Goal: Information Seeking & Learning: Learn about a topic

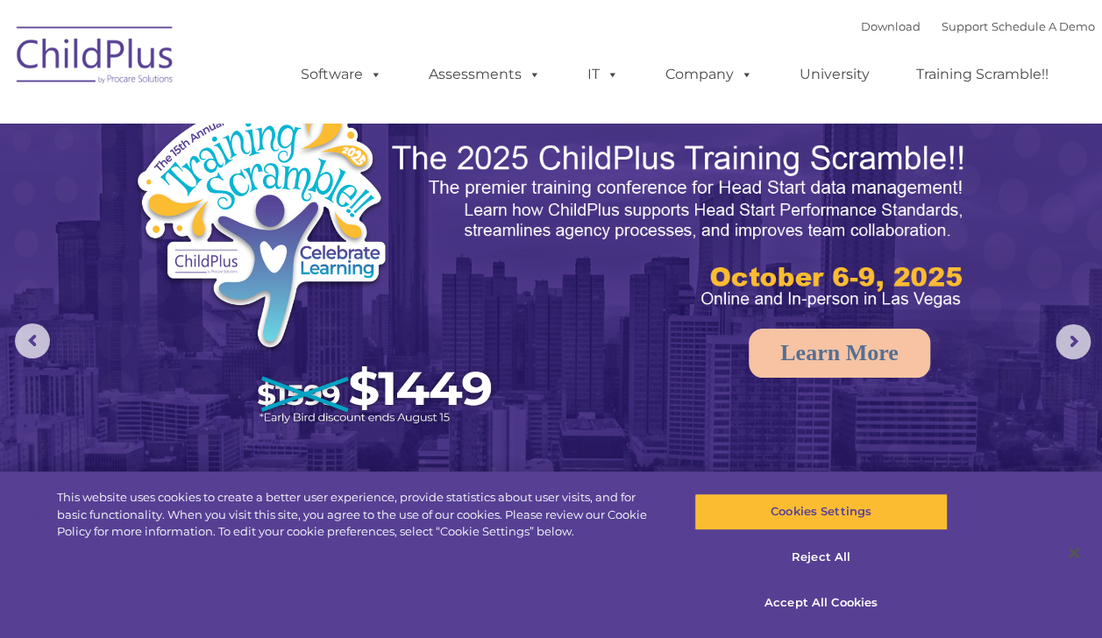
select select "MEDIUM"
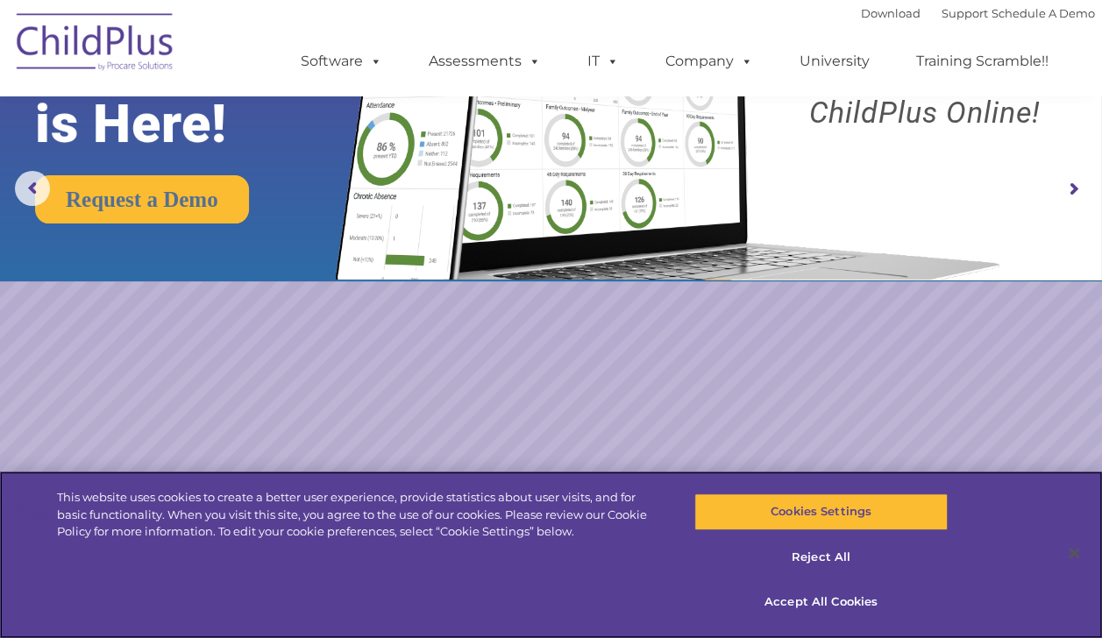
scroll to position [158, 0]
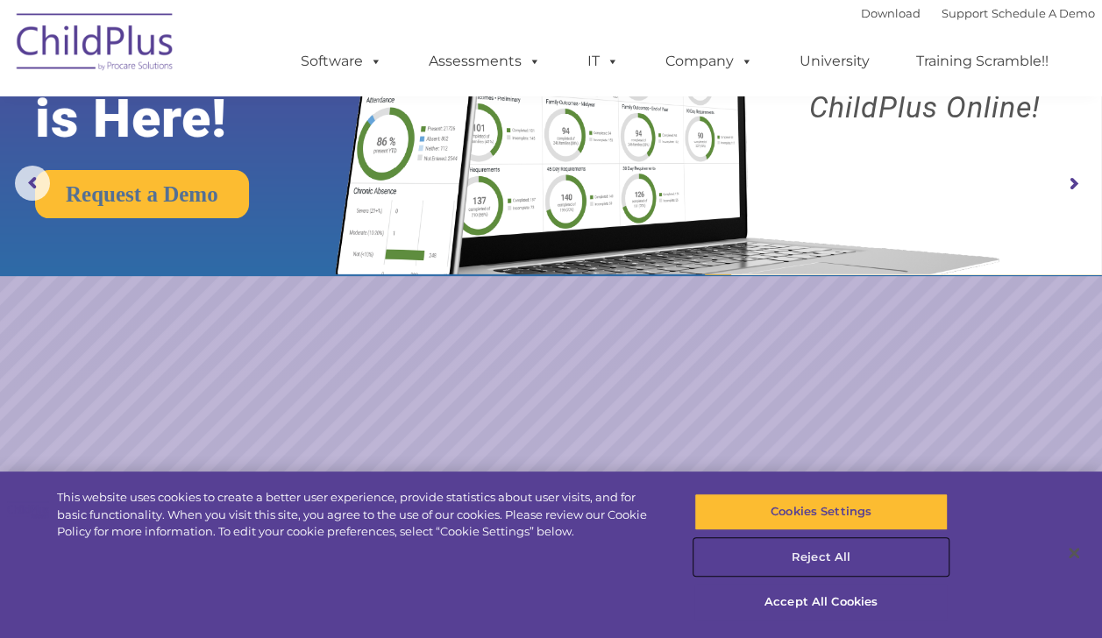
click at [835, 565] on button "Reject All" at bounding box center [820, 557] width 253 height 37
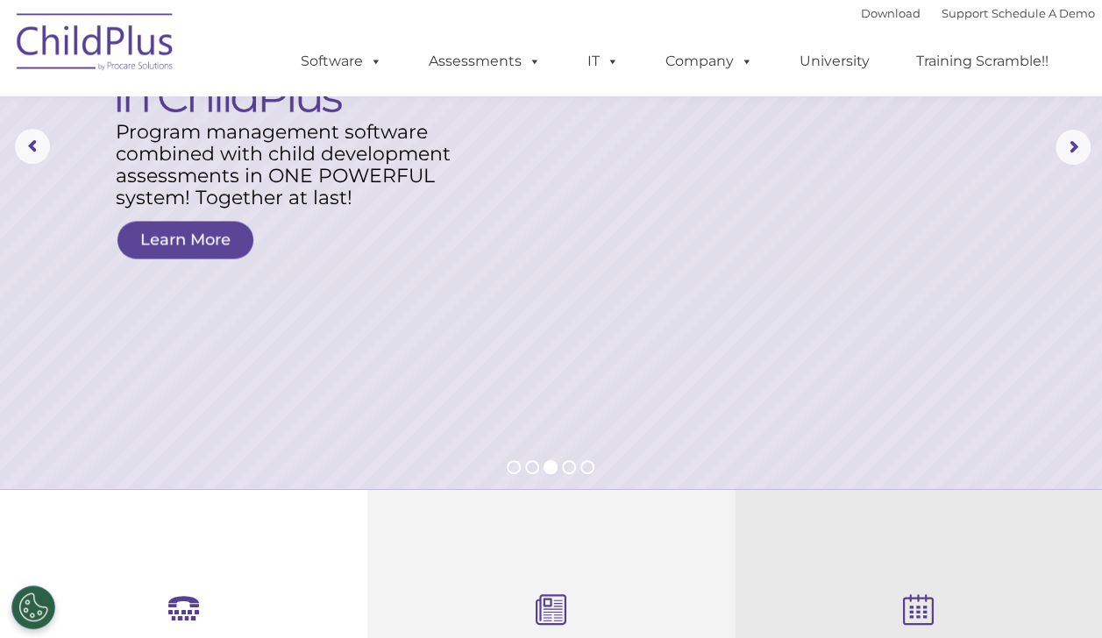
scroll to position [0, 0]
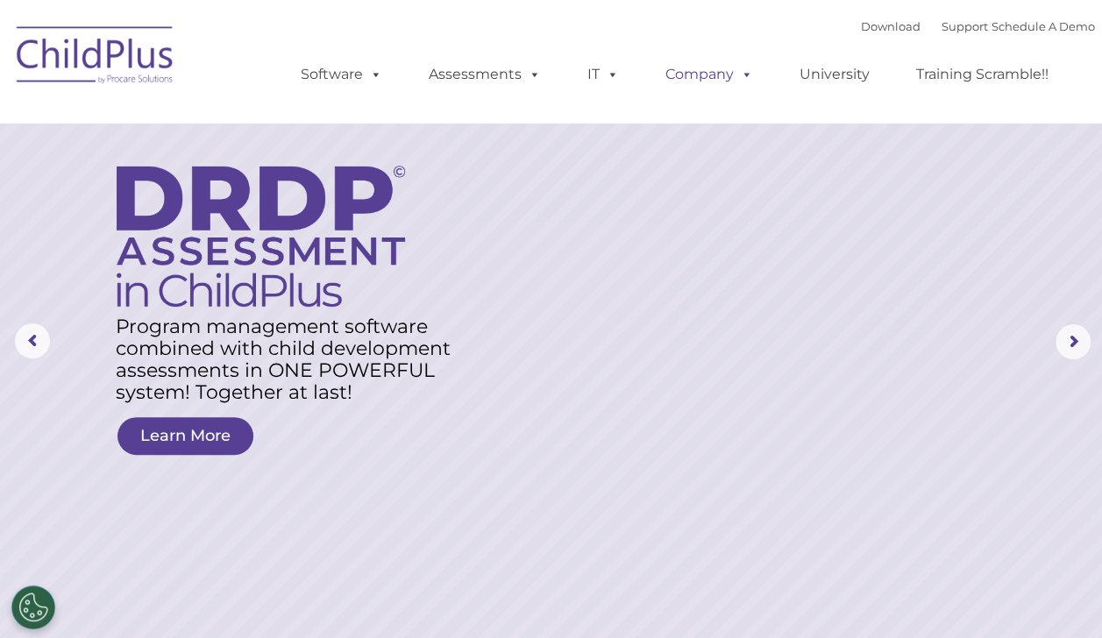
click at [740, 82] on span at bounding box center [743, 74] width 19 height 17
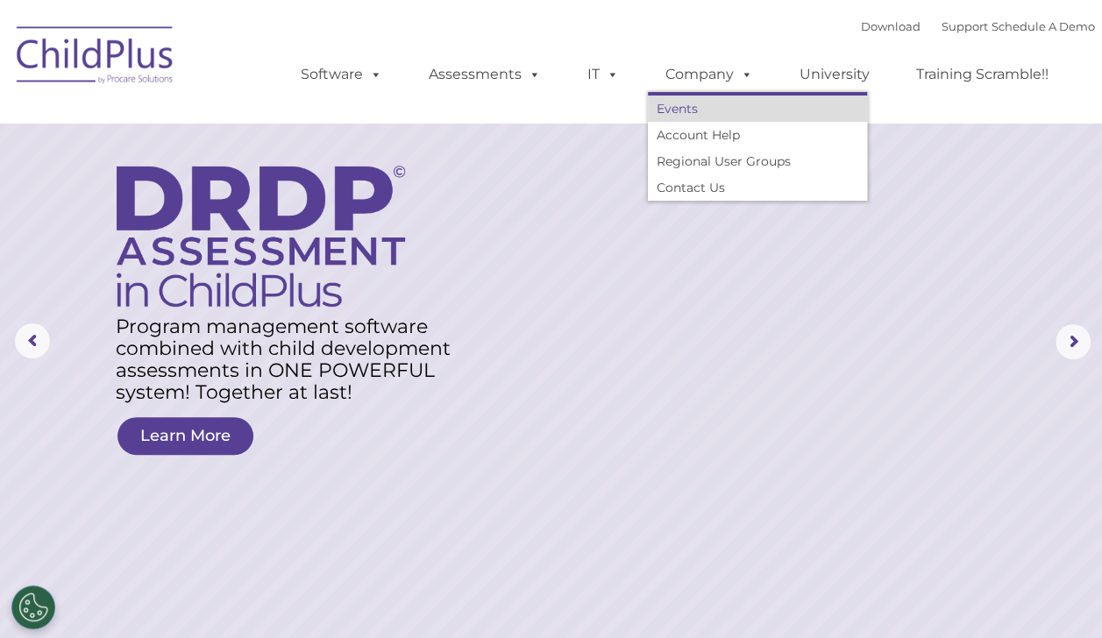
click at [696, 120] on link "Events" at bounding box center [757, 109] width 219 height 26
